Goal: Information Seeking & Learning: Learn about a topic

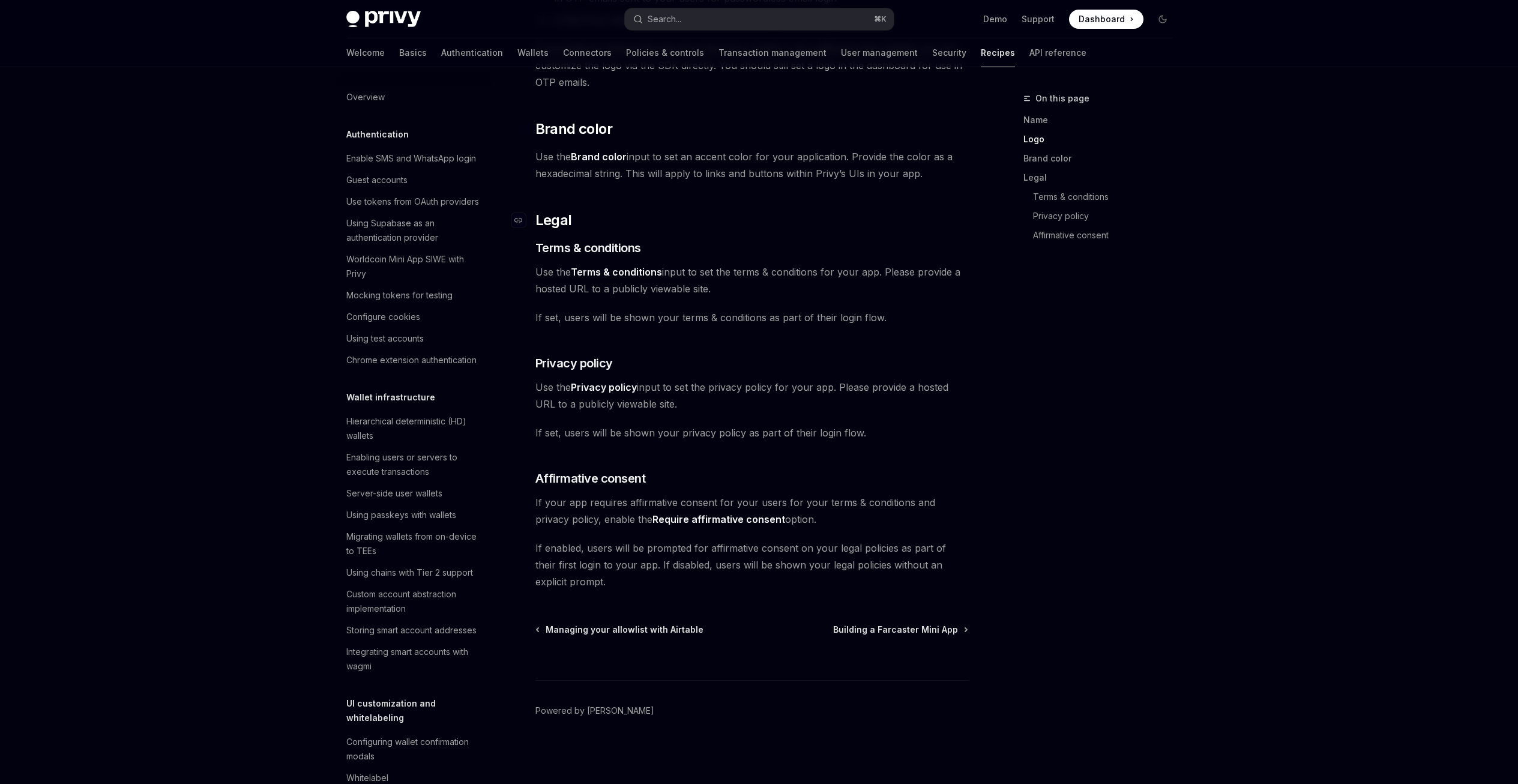
scroll to position [637, 0]
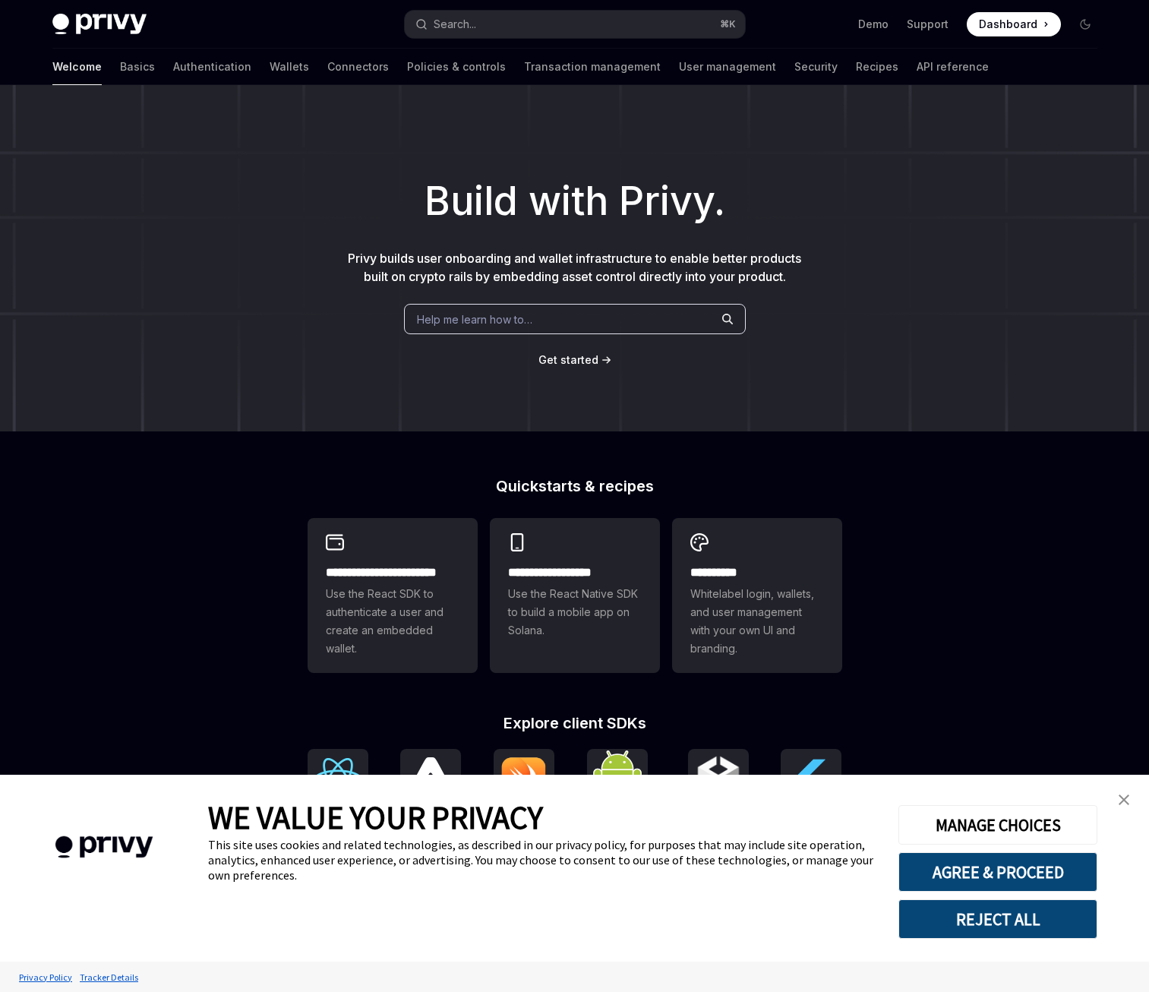
type textarea "*"
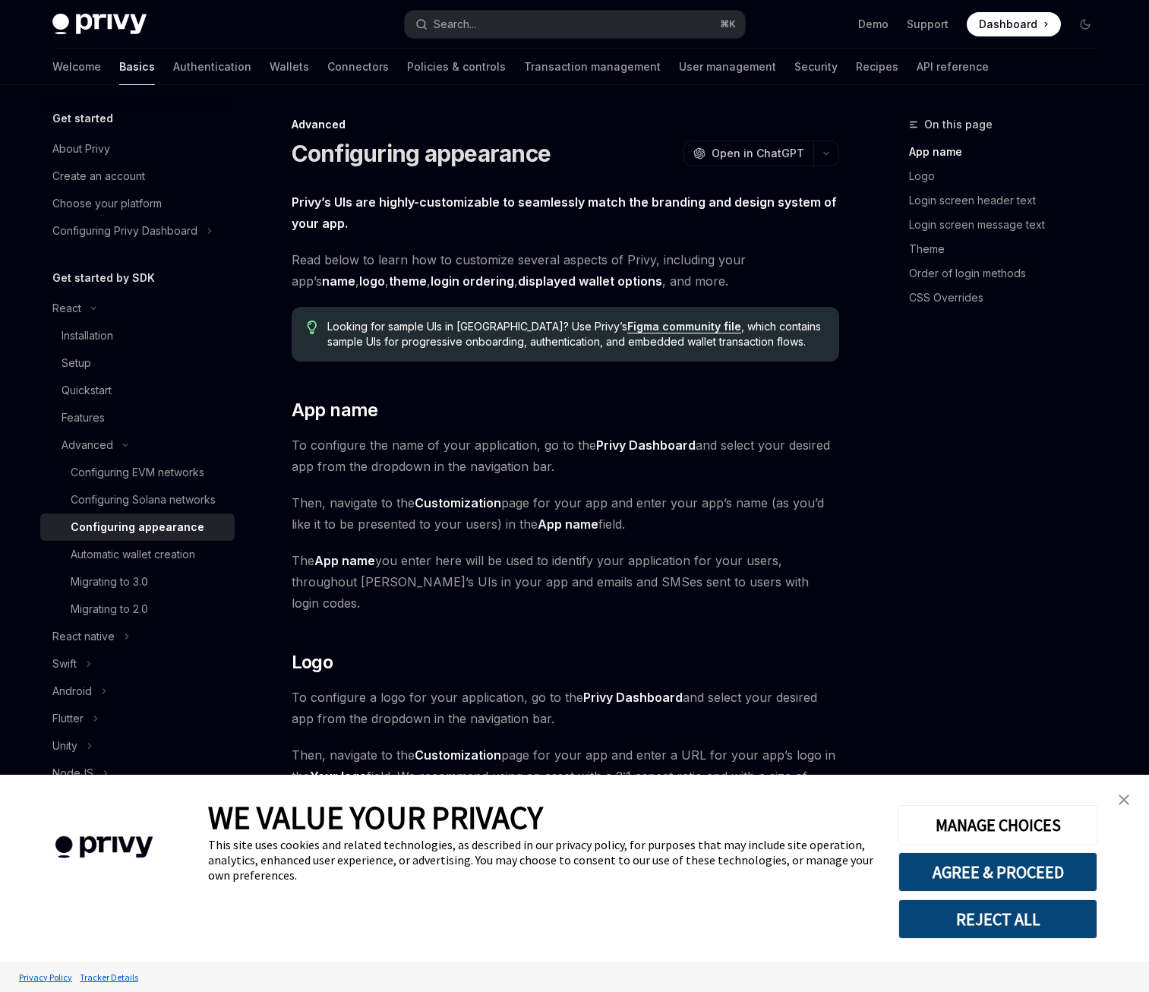
type textarea "*"
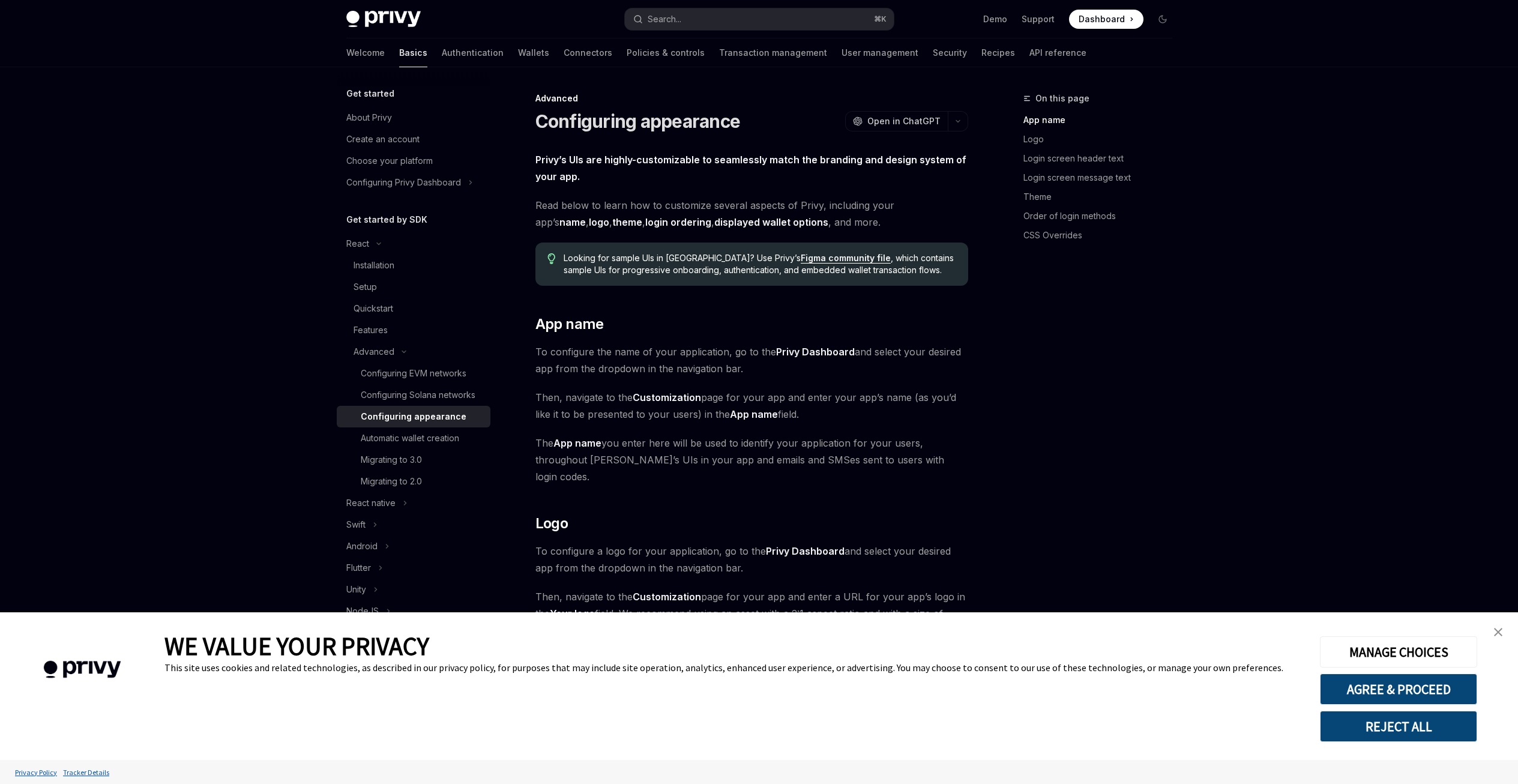
click at [908, 629] on link "close banner" at bounding box center [1498, 631] width 24 height 24
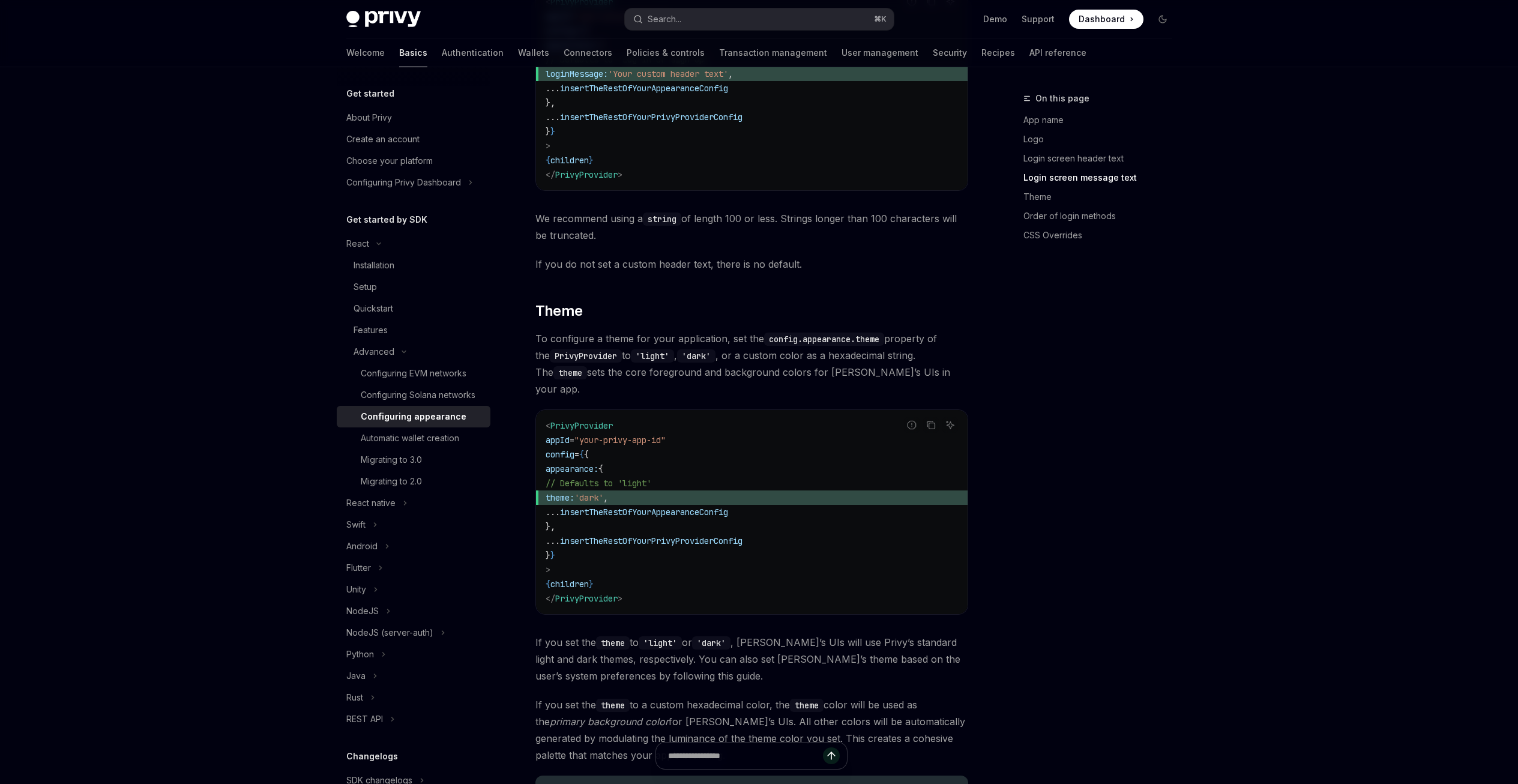
scroll to position [1521, 0]
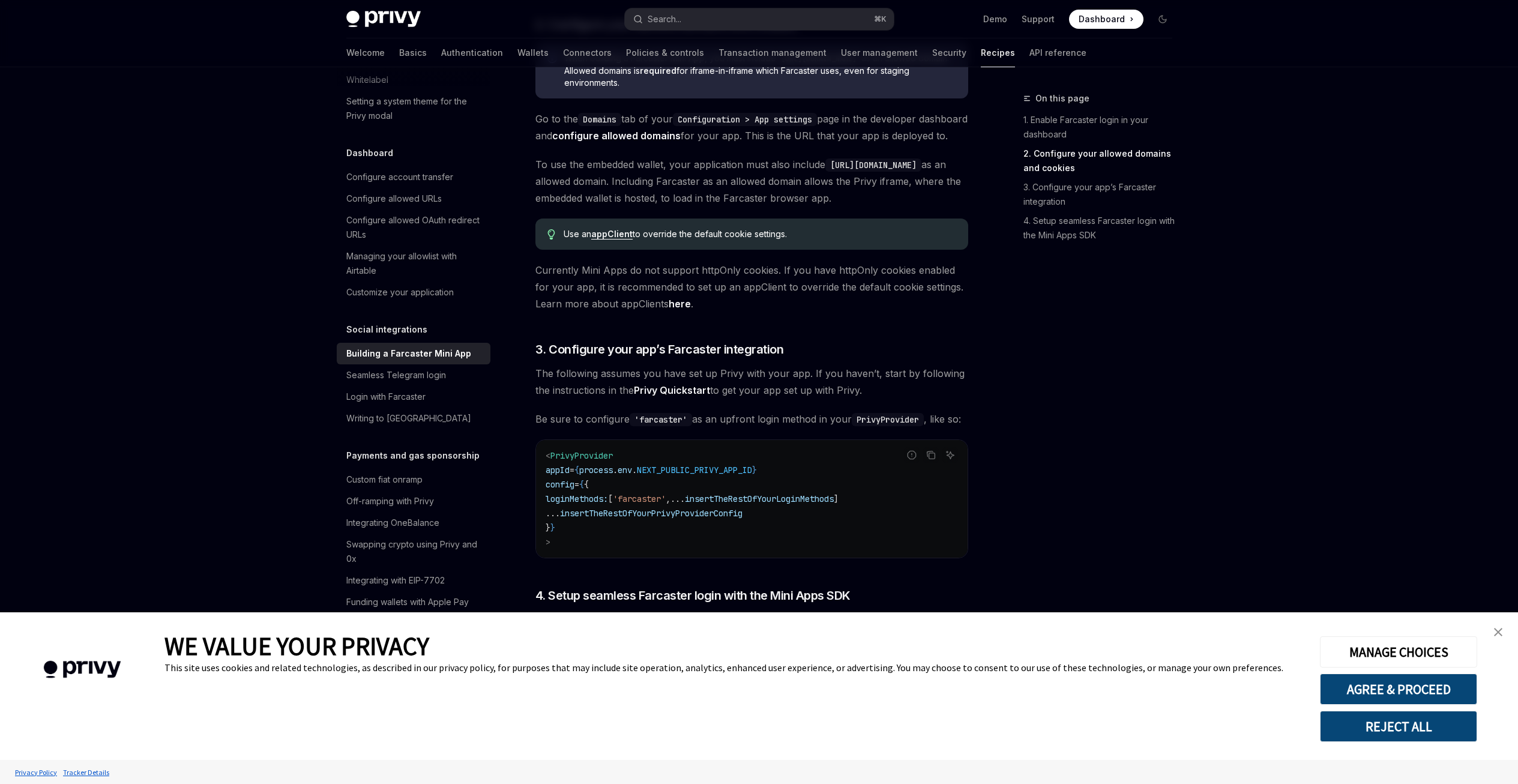
scroll to position [728, 0]
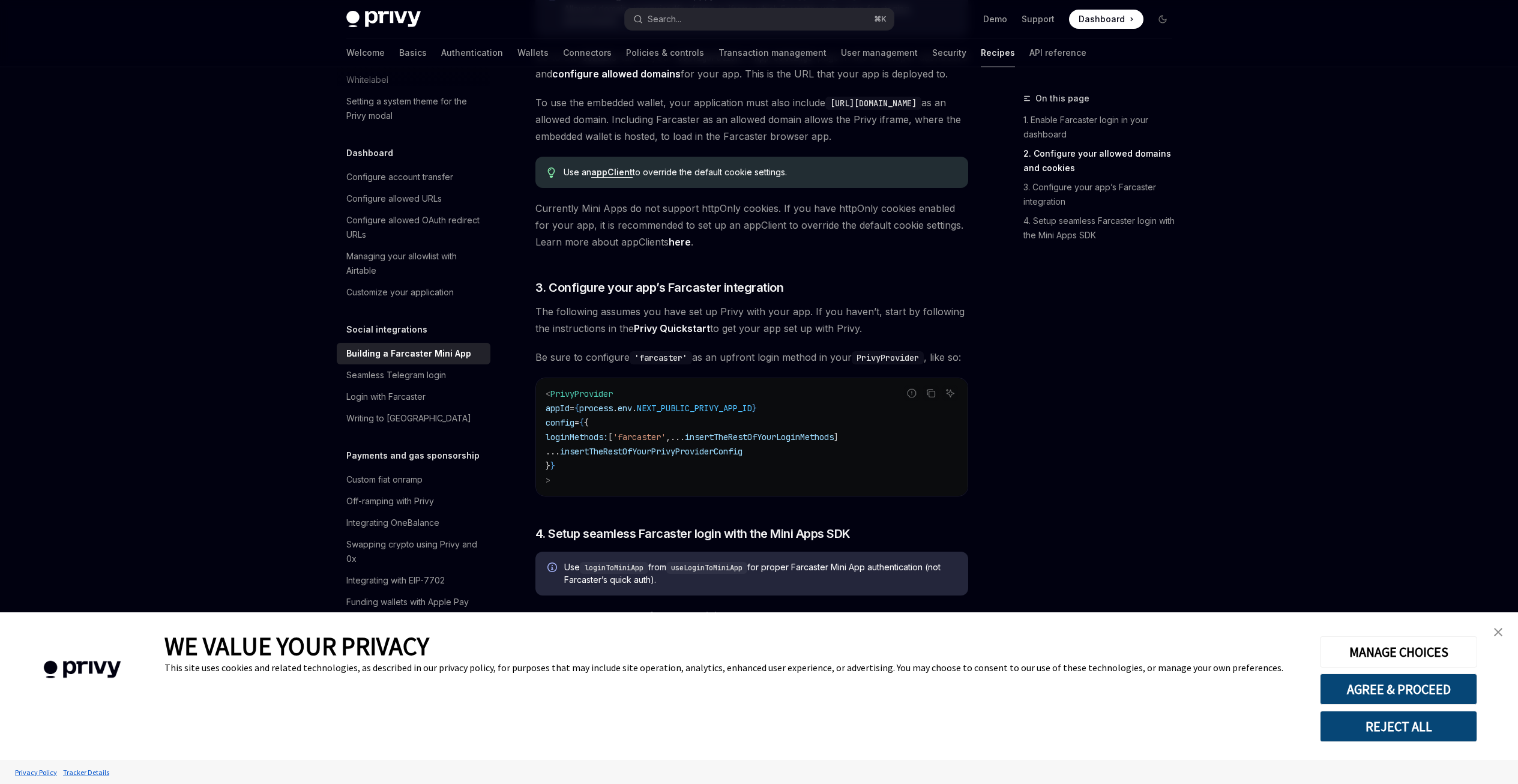
click at [1495, 631] on img "close banner" at bounding box center [1498, 631] width 9 height 9
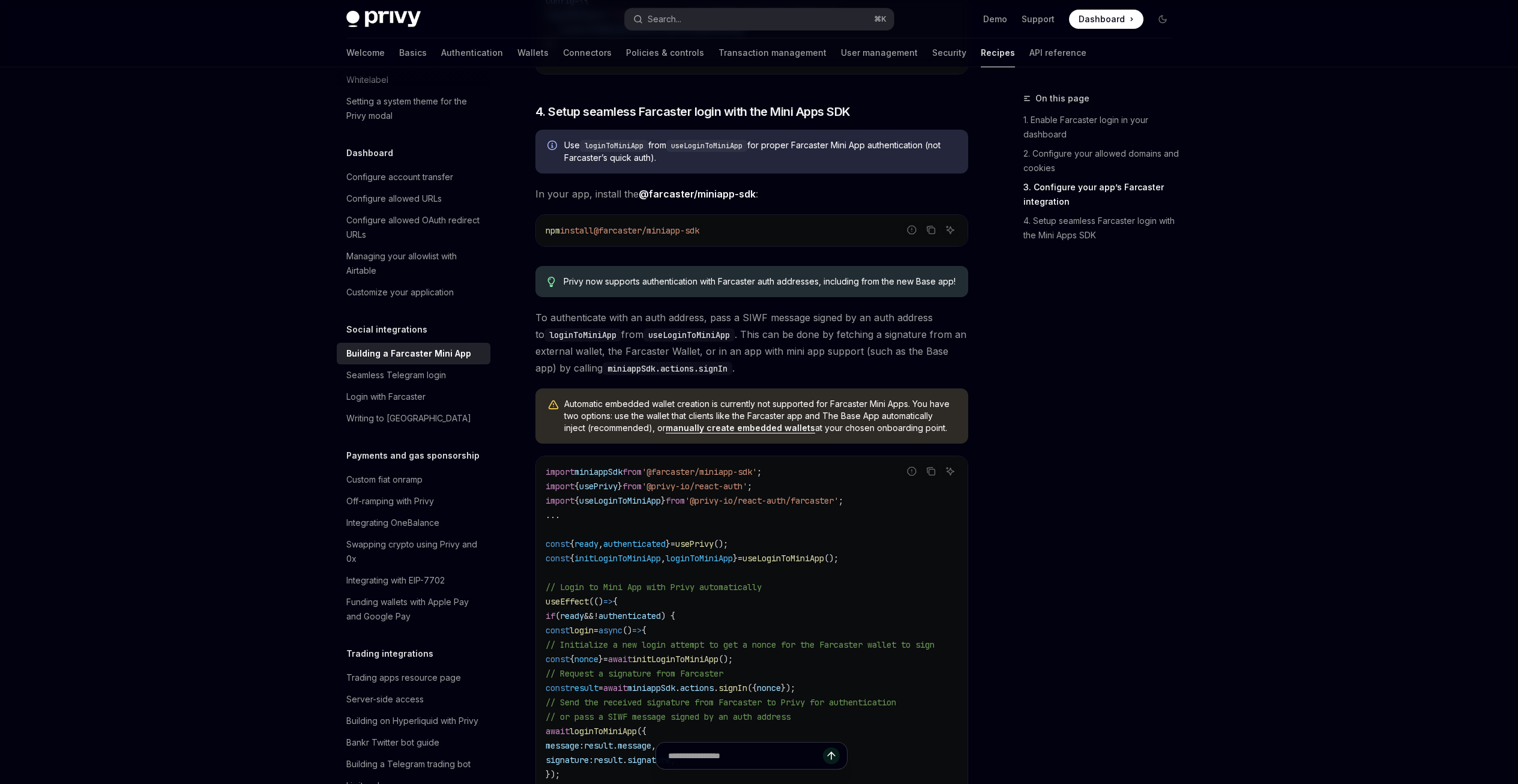
scroll to position [1449, 0]
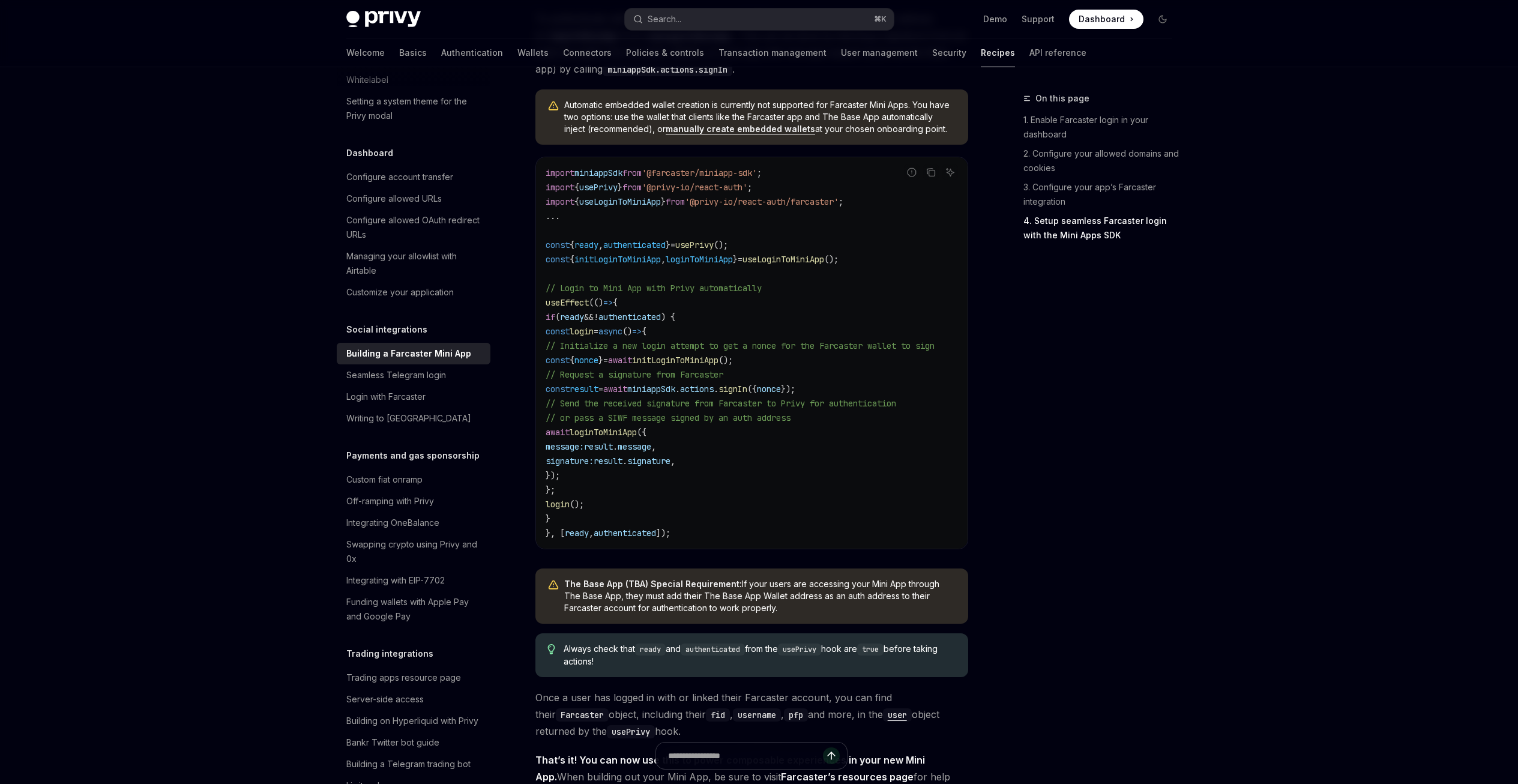
click at [613, 265] on span "initLoginToMiniApp" at bounding box center [617, 259] width 86 height 11
copy span "initLoginToMiniApp"
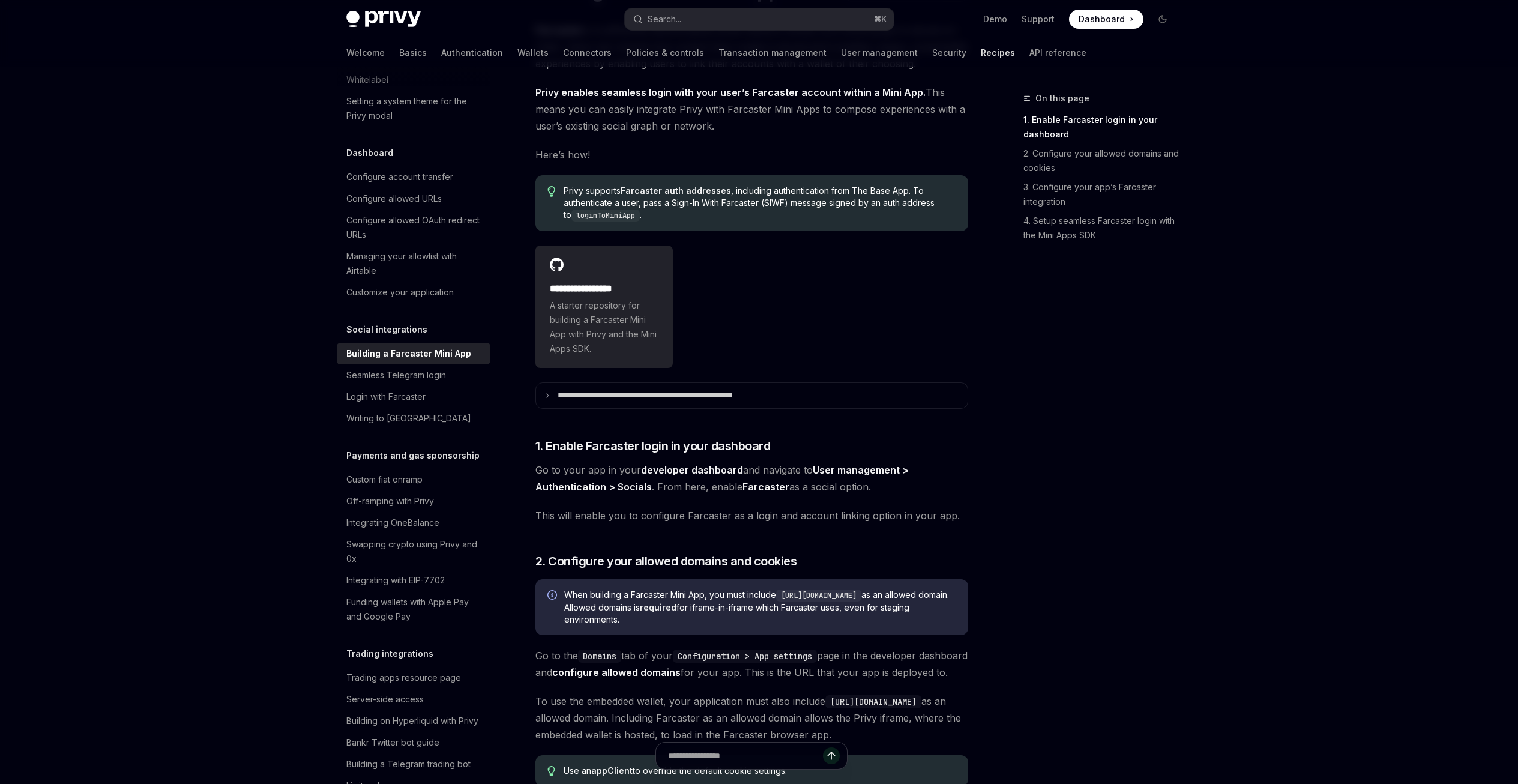
scroll to position [0, 0]
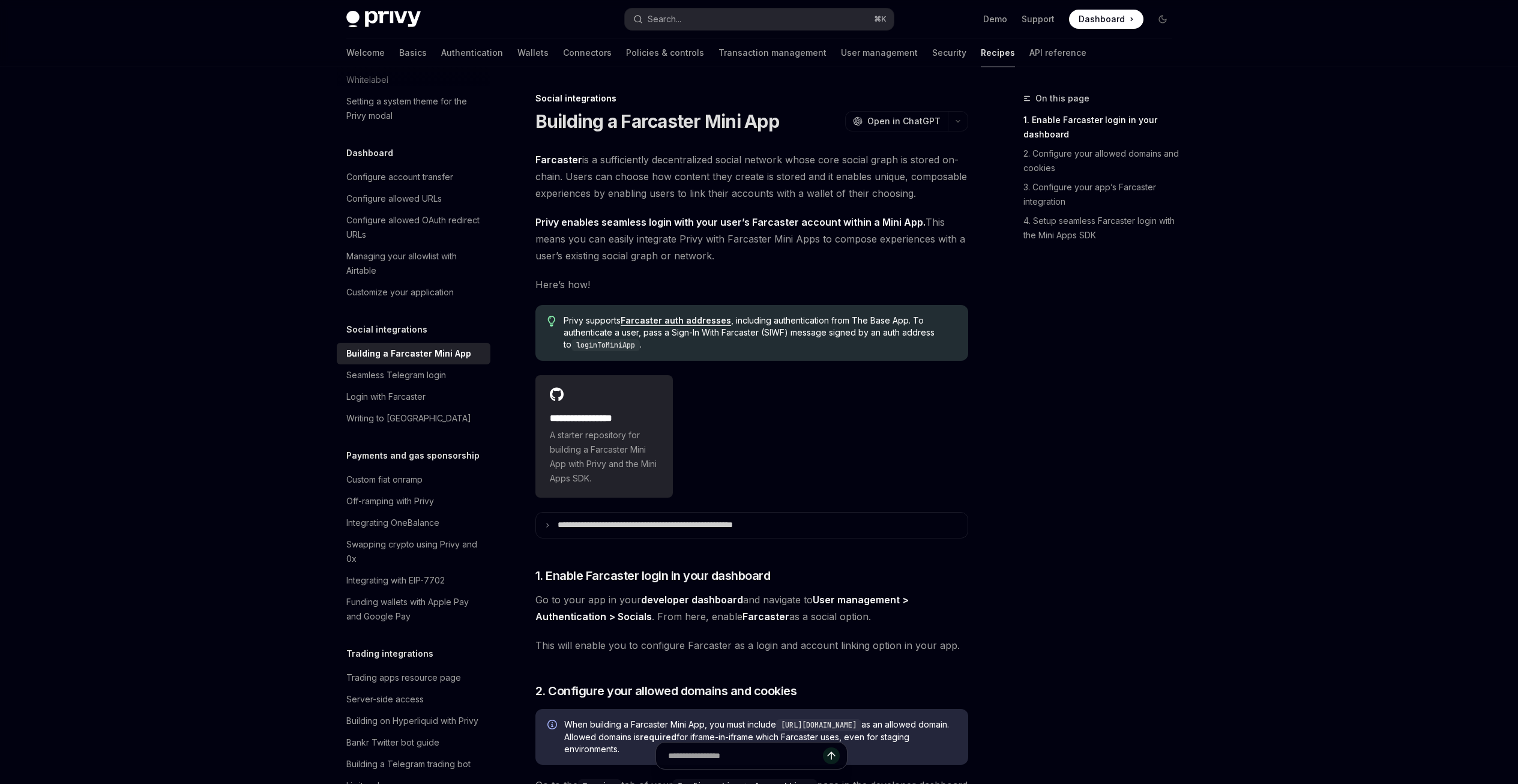
click at [561, 122] on h1 "Building a Farcaster Mini App" at bounding box center [657, 121] width 244 height 21
drag, startPoint x: 561, startPoint y: 122, endPoint x: 733, endPoint y: 128, distance: 172.1
click at [733, 128] on h1 "Building a Farcaster Mini App" at bounding box center [657, 121] width 244 height 21
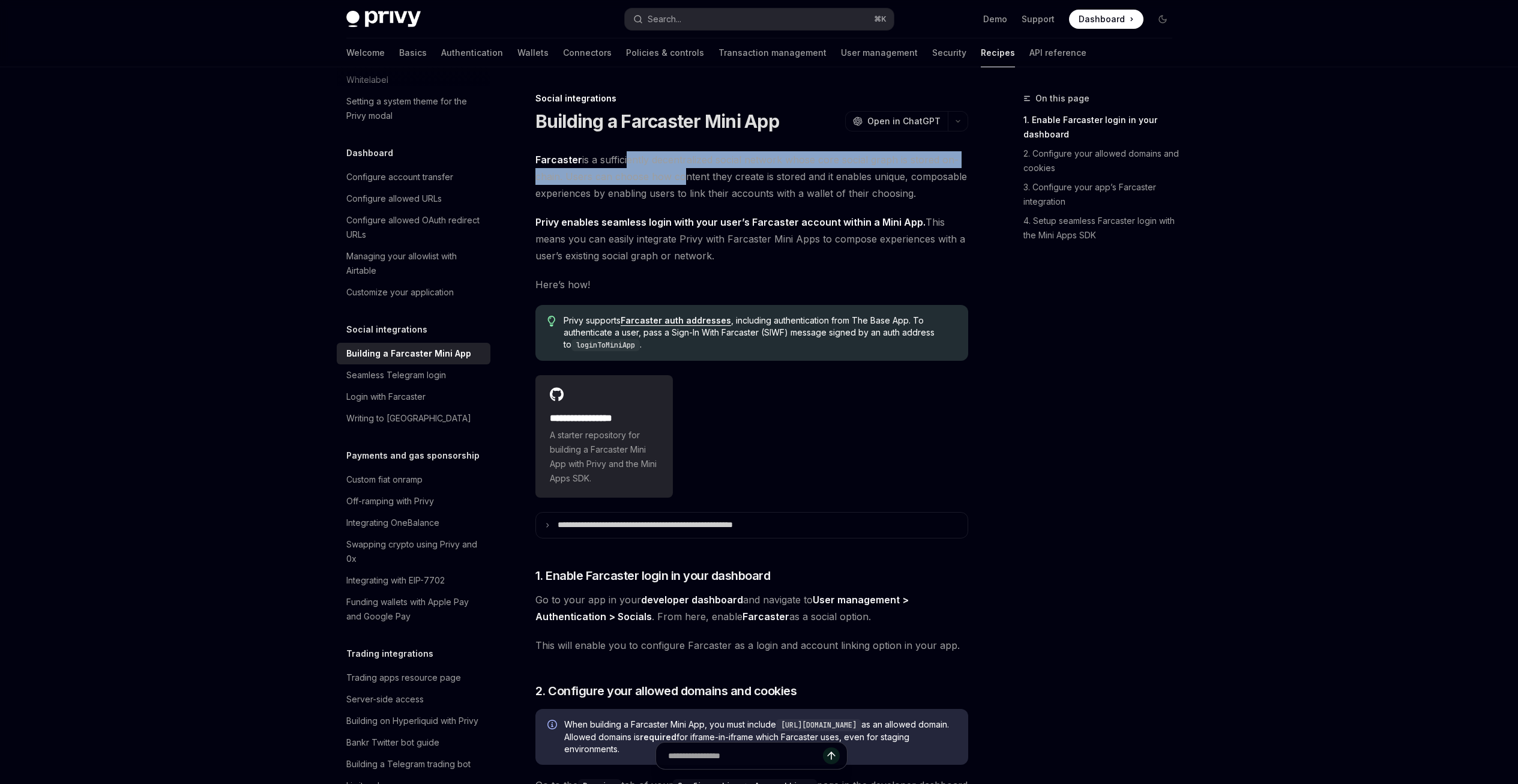
drag, startPoint x: 625, startPoint y: 154, endPoint x: 688, endPoint y: 171, distance: 65.3
click at [678, 169] on span "Farcaster is a sufficiently decentralized social network whose core social grap…" at bounding box center [752, 176] width 433 height 51
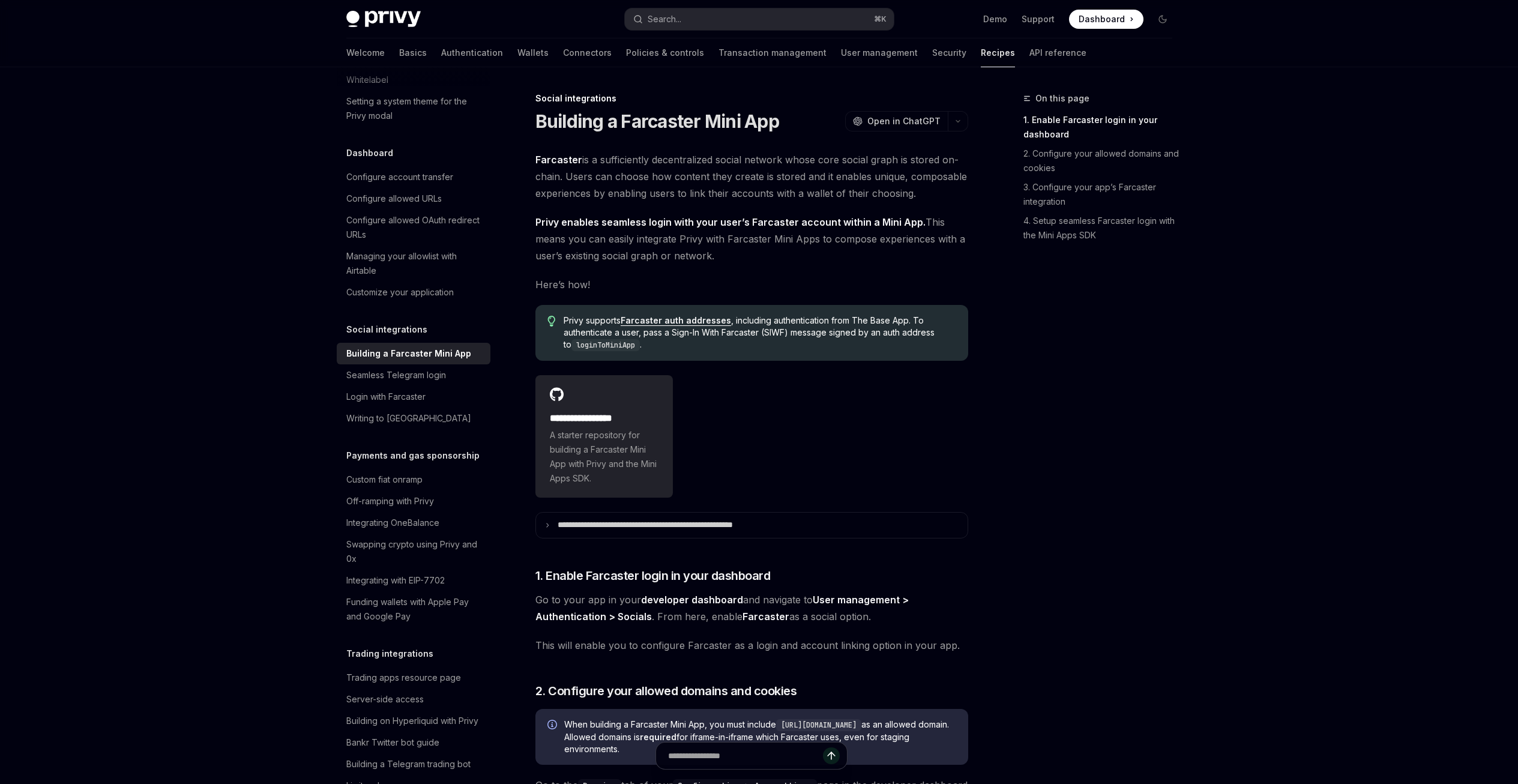
click at [734, 173] on span "Farcaster is a sufficiently decentralized social network whose core social grap…" at bounding box center [752, 176] width 433 height 51
